Goal: Transaction & Acquisition: Purchase product/service

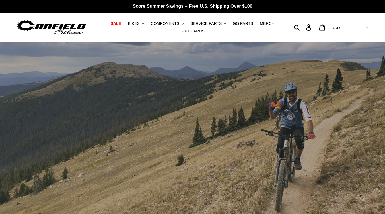
scroll to position [199, 0]
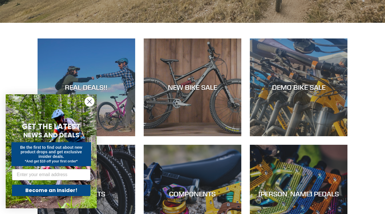
click at [92, 100] on circle "Close dialog" at bounding box center [89, 101] width 9 height 9
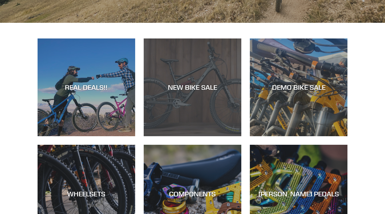
click at [192, 85] on div "NEW BIKE SALE" at bounding box center [193, 87] width 98 height 8
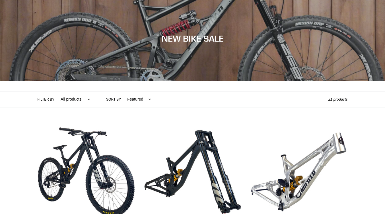
scroll to position [85, 0]
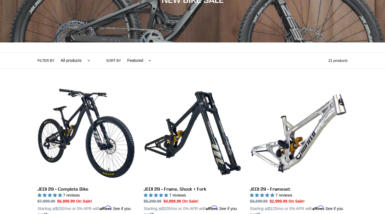
click at [86, 59] on select "All products 275 29er balance BFCM23 BFCM24 CBF Downhill Enduro Full Suspension…" at bounding box center [73, 61] width 37 height 16
select select "/collections/new-bikes-up-to-2400-off/tilt"
click at [55, 53] on select "All products 275 29er balance BFCM23 BFCM24 CBF Downhill Enduro Full Suspension…" at bounding box center [73, 61] width 37 height 16
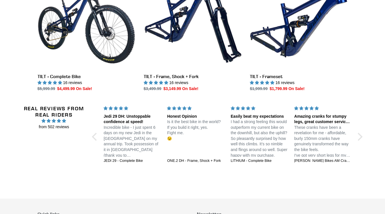
scroll to position [171, 0]
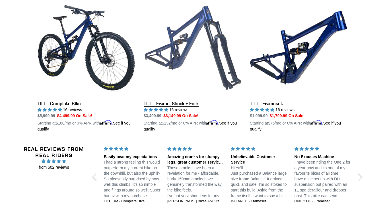
click at [164, 110] on link "TILT - Frame, Shock + Fork" at bounding box center [193, 65] width 98 height 133
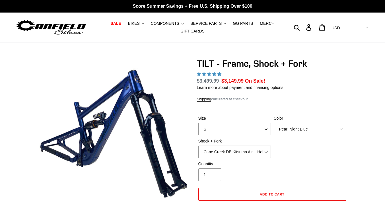
select select "highest-rating"
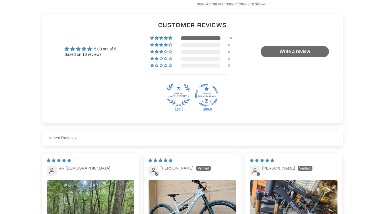
scroll to position [910, 0]
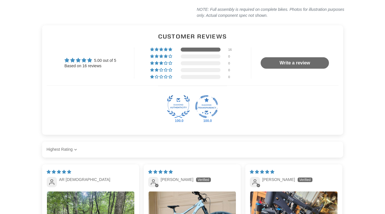
click at [189, 48] on div at bounding box center [201, 49] width 40 height 4
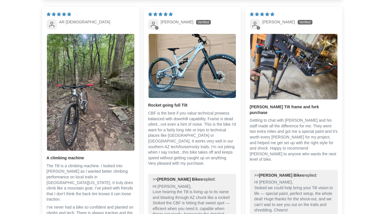
scroll to position [1084, 0]
